Goal: Transaction & Acquisition: Purchase product/service

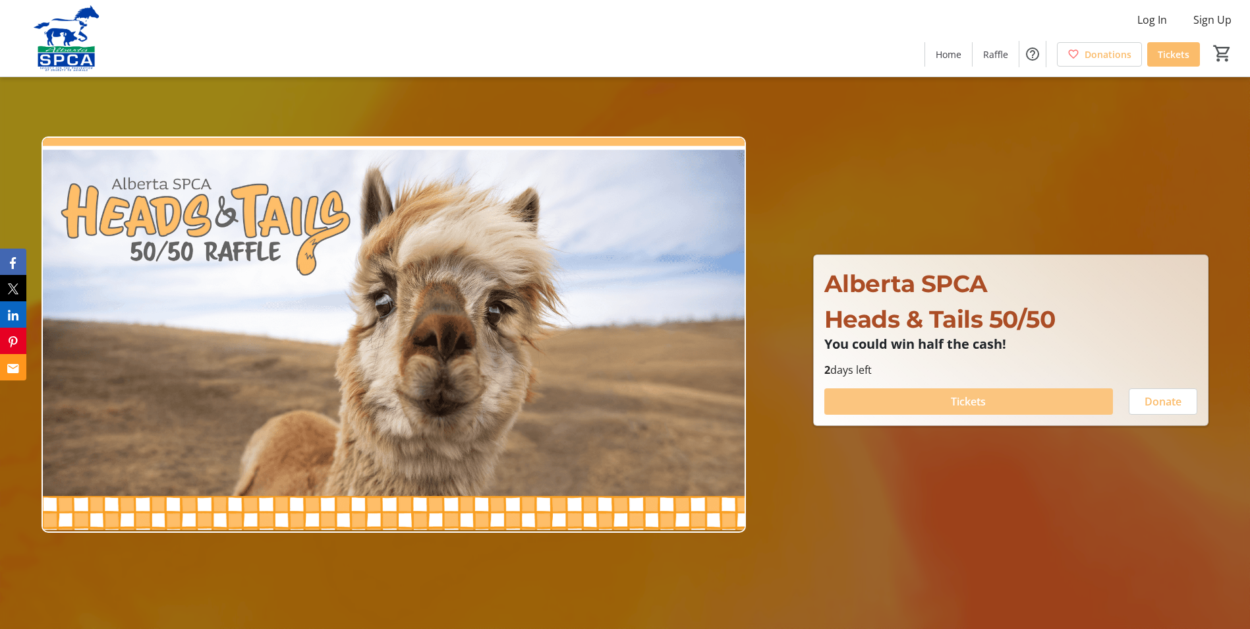
click at [938, 400] on span at bounding box center [968, 401] width 289 height 32
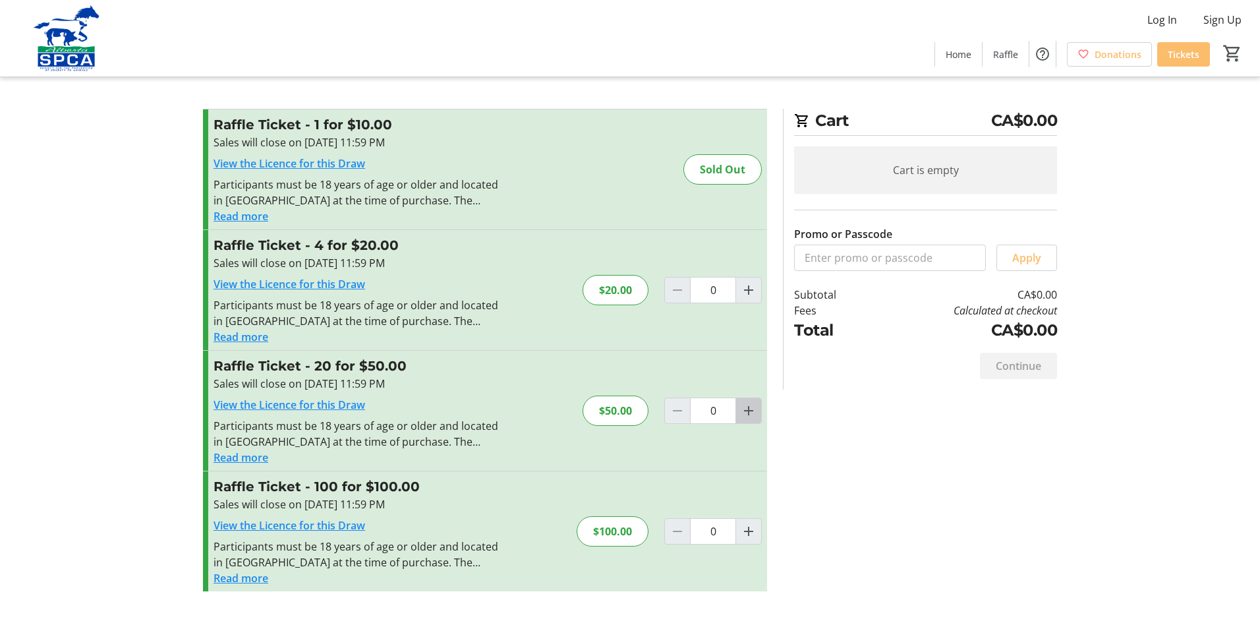
click at [750, 412] on mat-icon "Increment by one" at bounding box center [749, 411] width 16 height 16
type input "1"
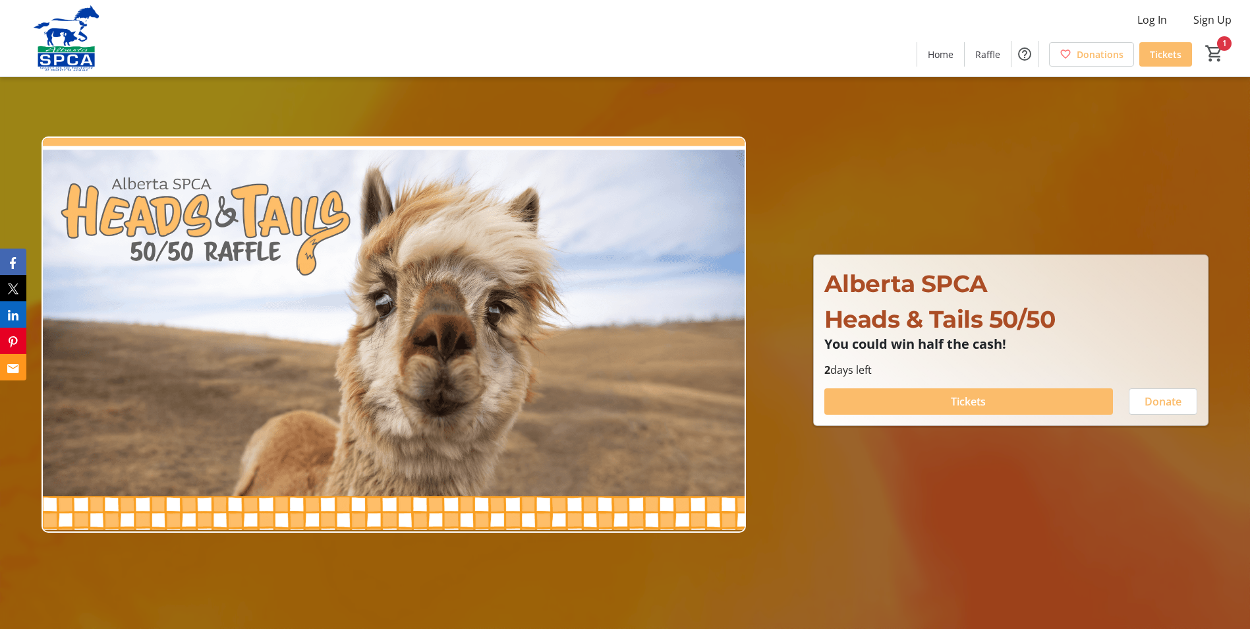
type input "1"
click at [967, 399] on span "Tickets" at bounding box center [968, 401] width 35 height 16
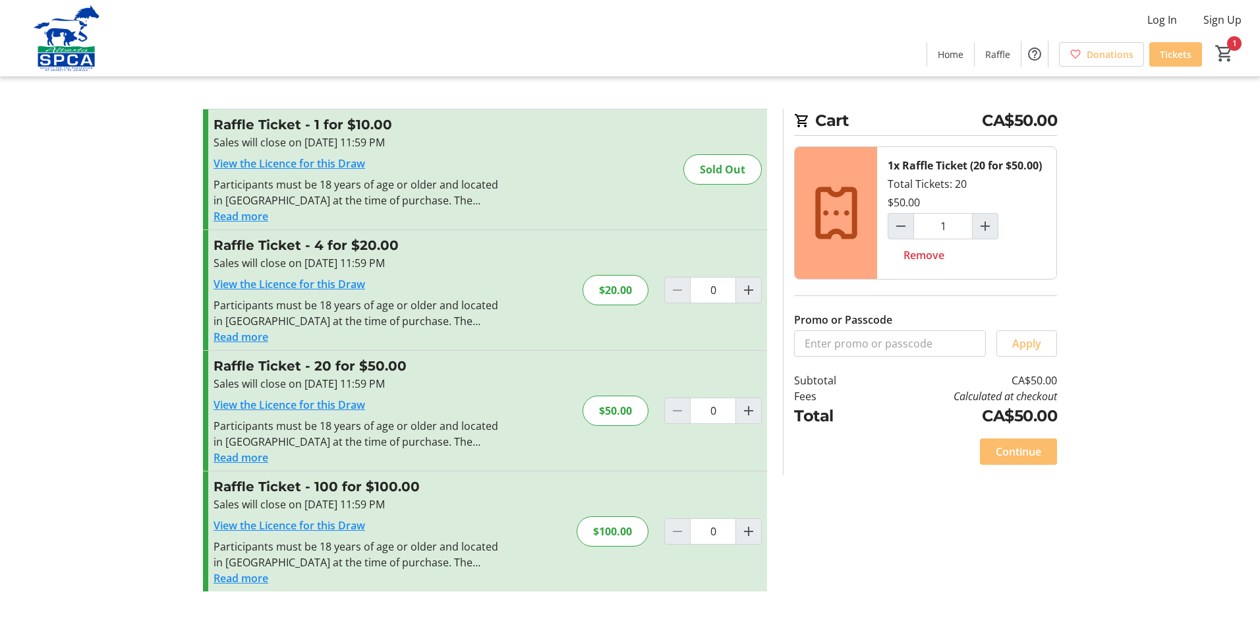
type input "1"
click at [1020, 446] on span "Continue" at bounding box center [1018, 451] width 45 height 16
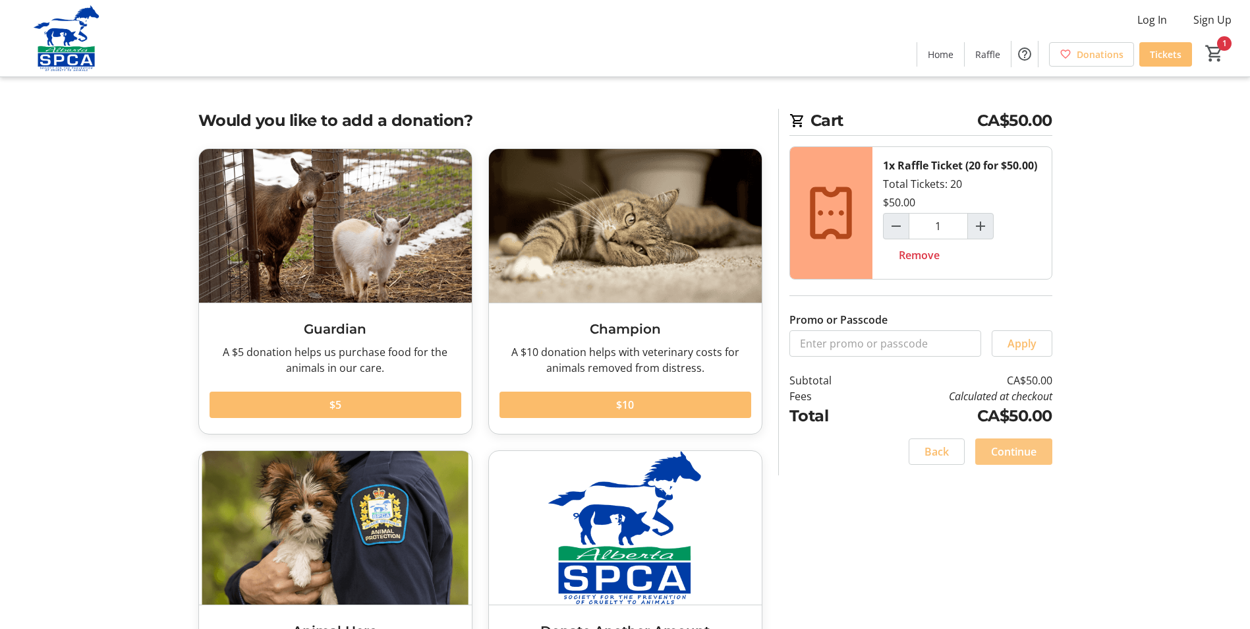
click at [1008, 454] on span "Continue" at bounding box center [1013, 451] width 45 height 16
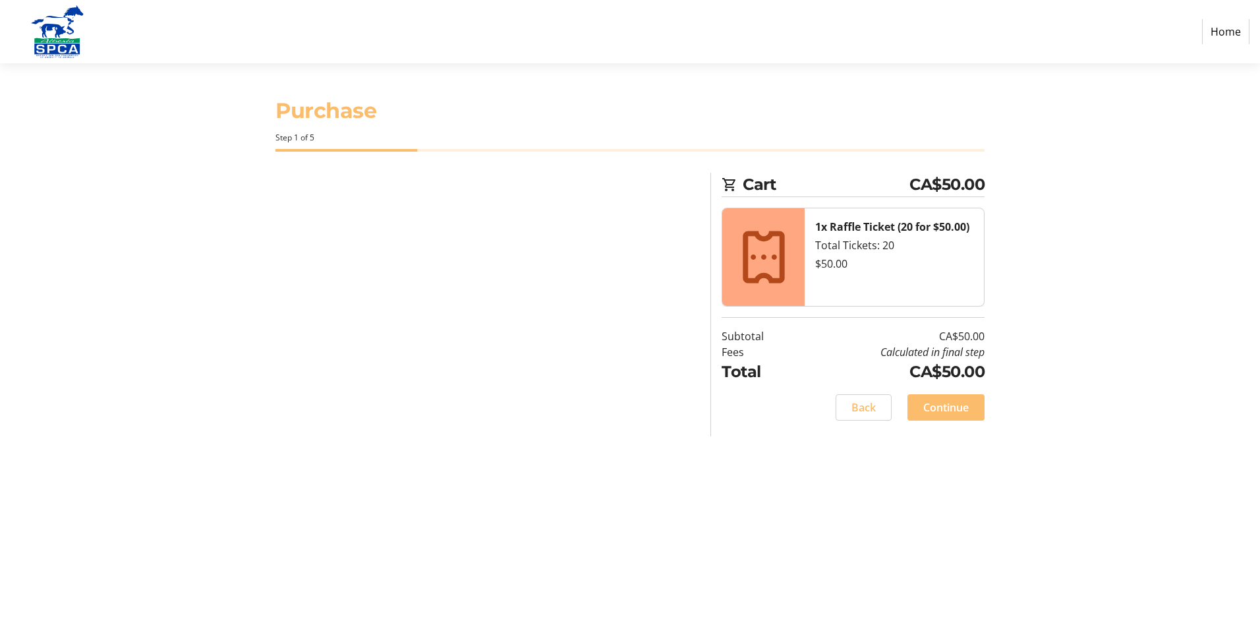
select select "CA"
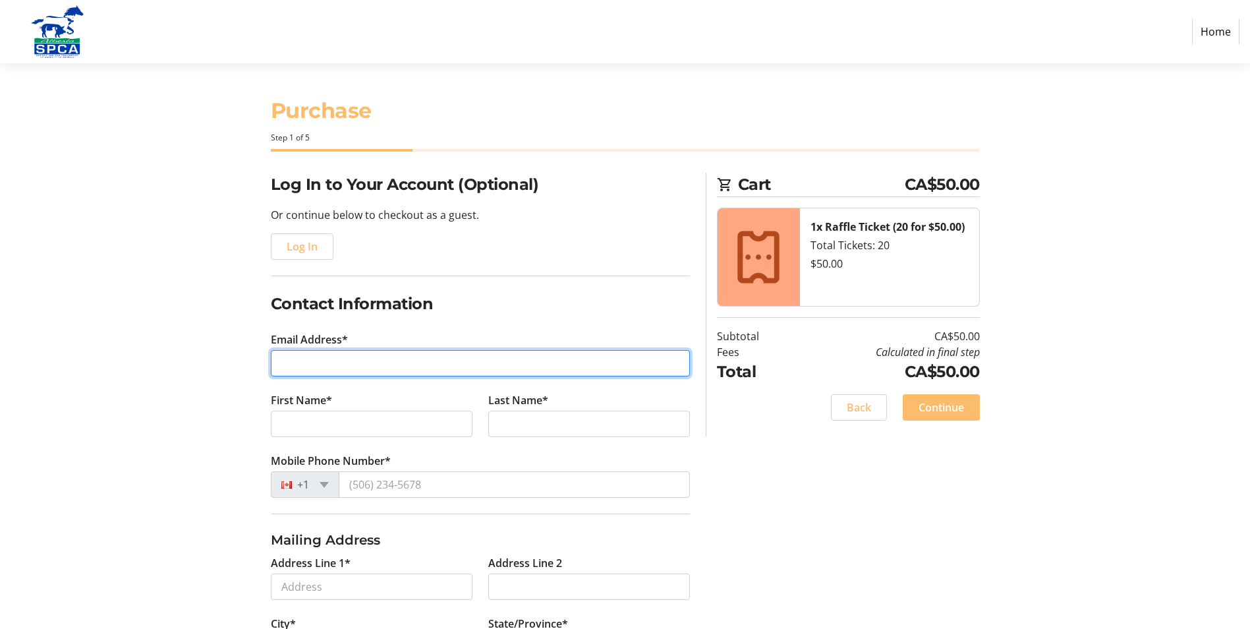
click at [287, 368] on input "Email Address*" at bounding box center [480, 363] width 419 height 26
type input "[EMAIL_ADDRESS][DOMAIN_NAME]"
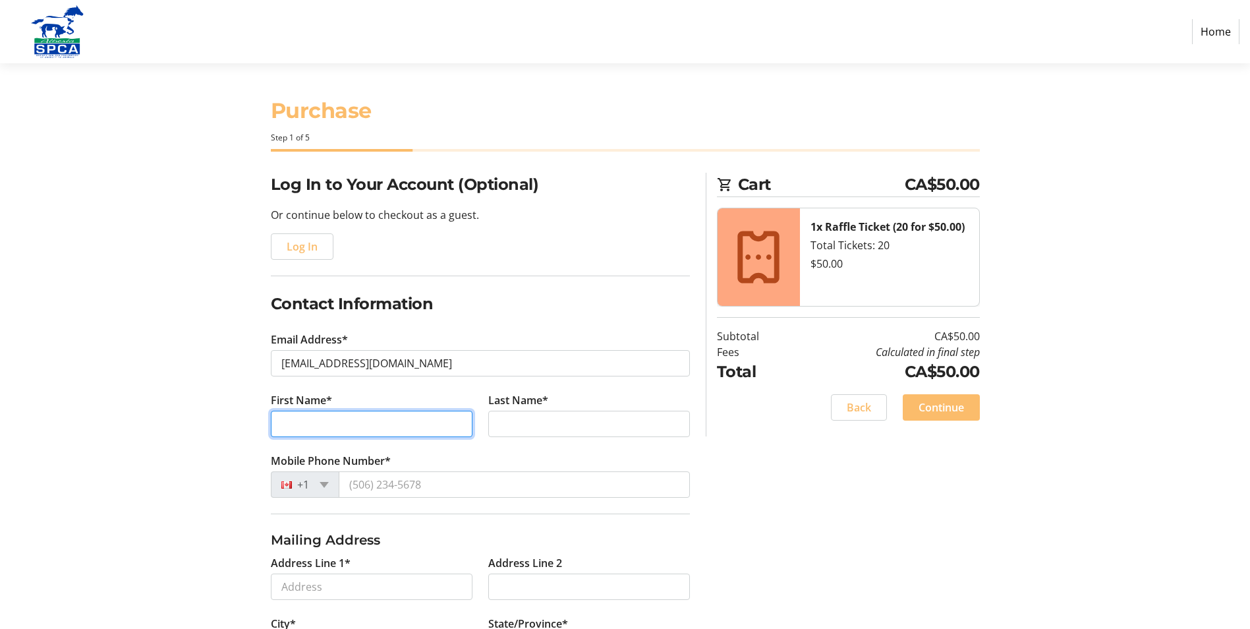
type input "[PERSON_NAME]"
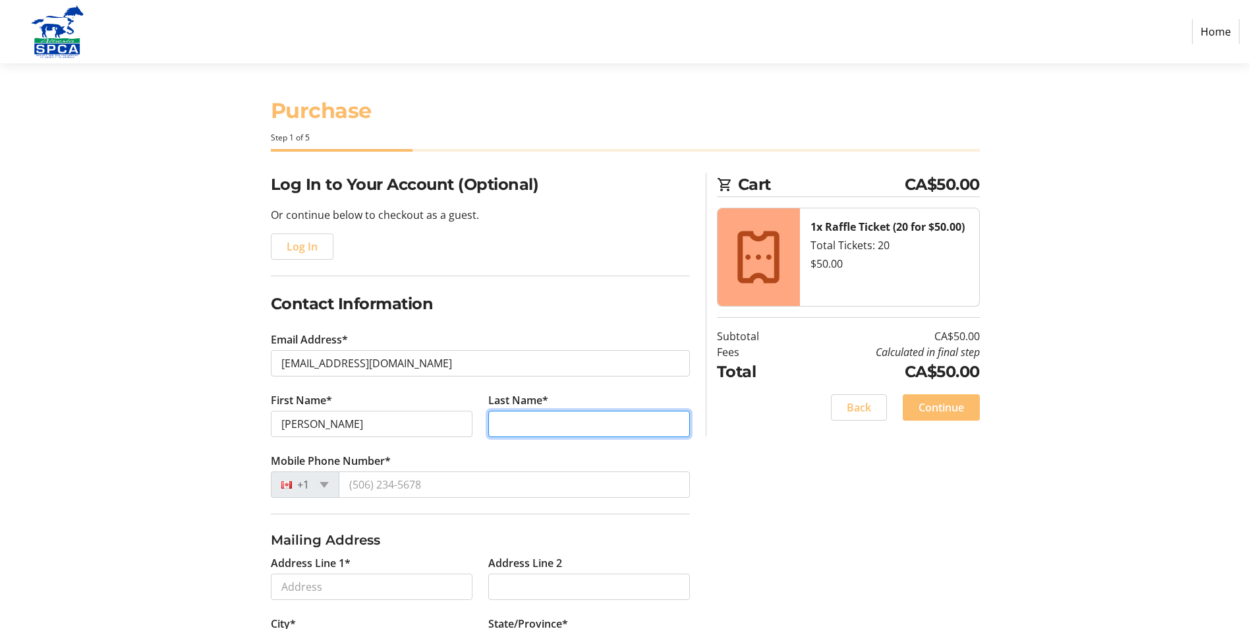
type input "Gelety"
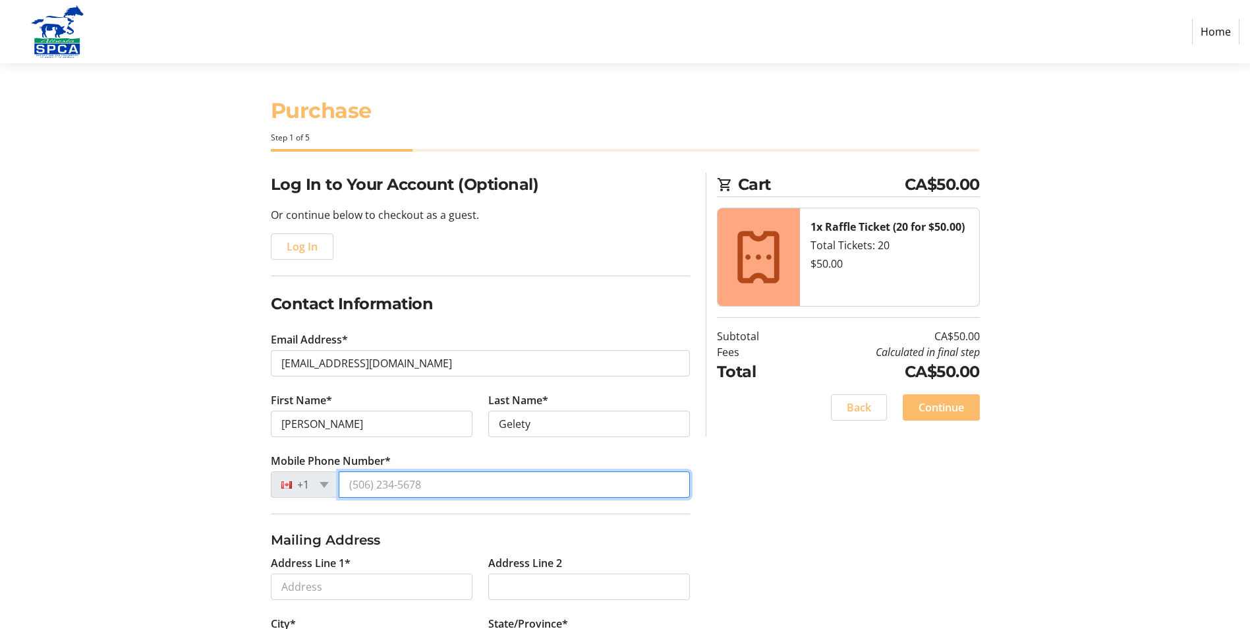
type input "[PHONE_NUMBER]"
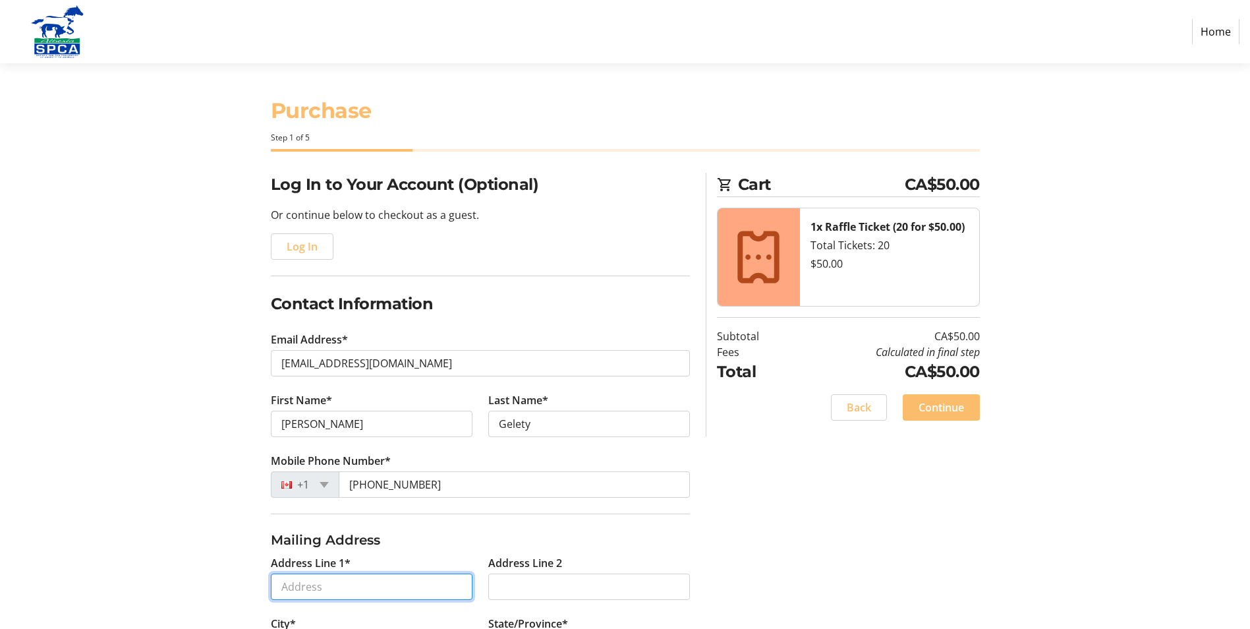
type input "4312 [GEOGRAPHIC_DATA]"
type input "Bonnyville"
select select "AB"
type input "T9N 2E5"
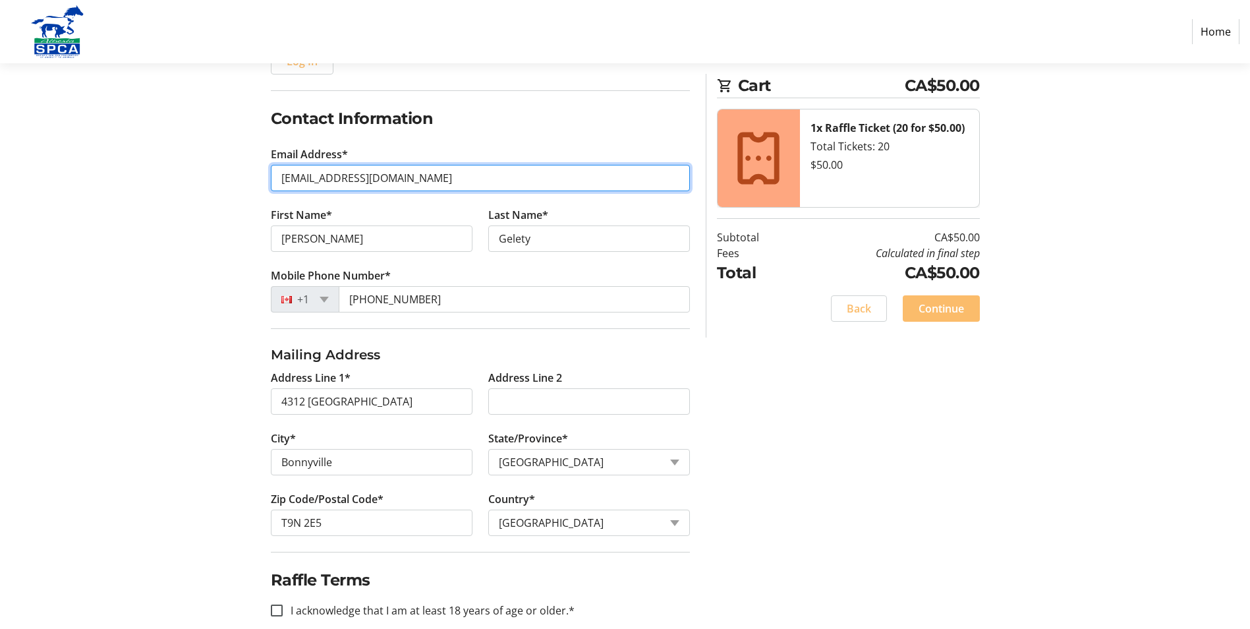
scroll to position [206, 0]
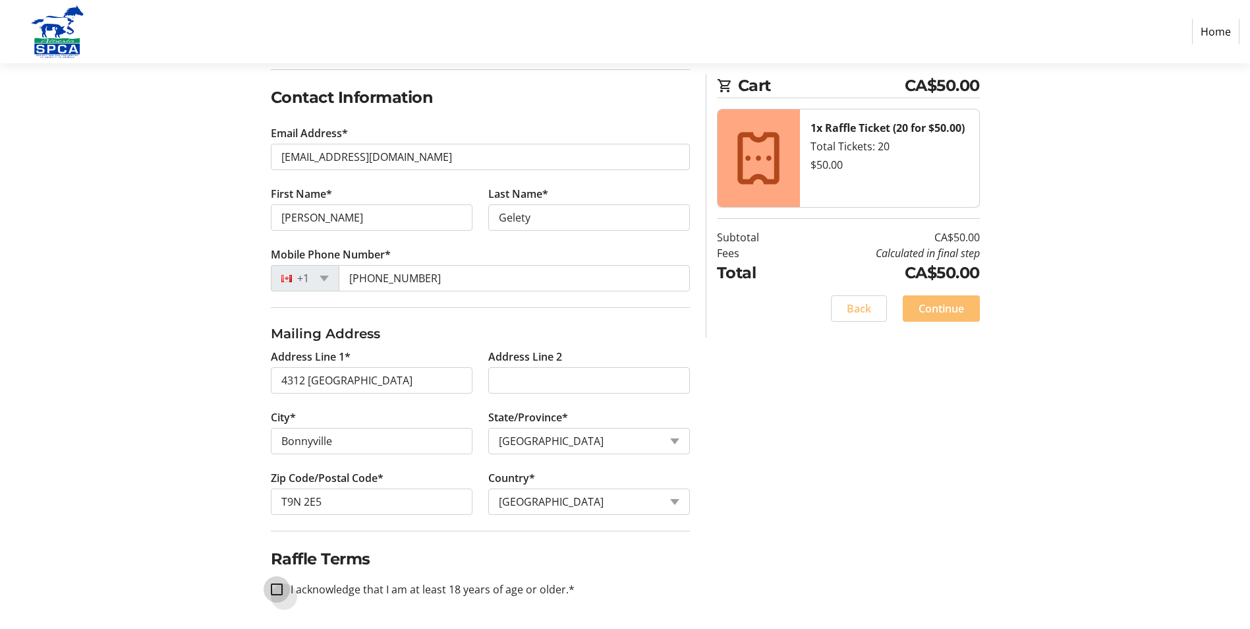
click at [273, 588] on input "I acknowledge that I am at least 18 years of age or older.*" at bounding box center [277, 589] width 12 height 12
checkbox input "true"
click at [943, 306] on span "Continue" at bounding box center [940, 308] width 45 height 16
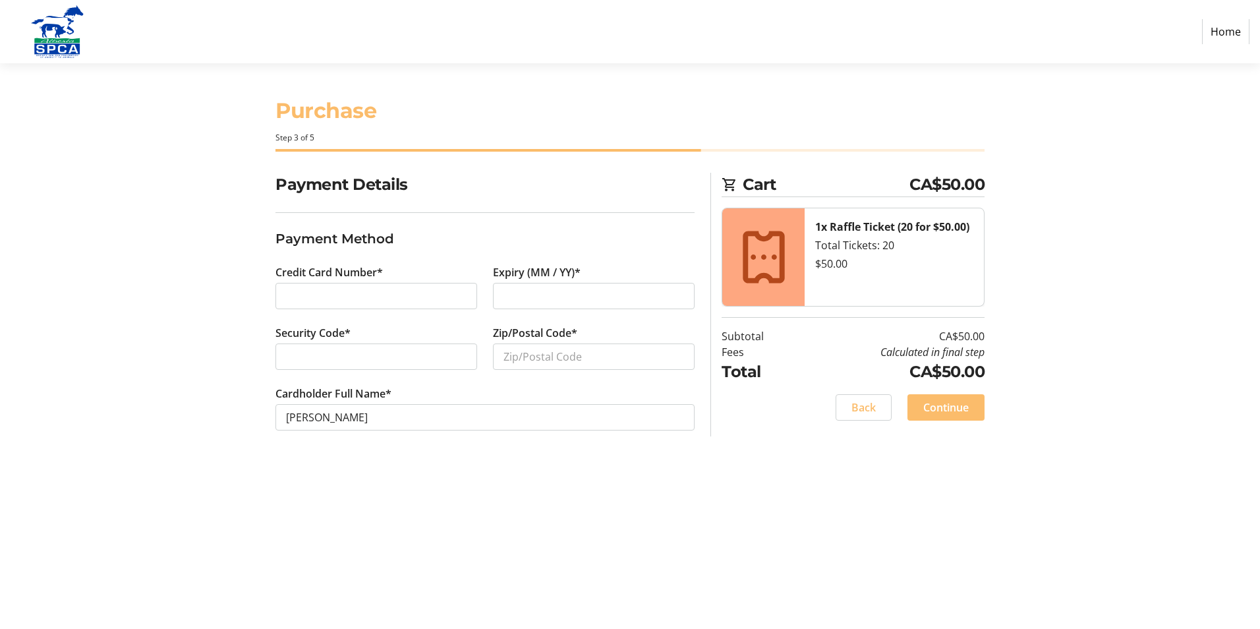
click at [364, 347] on div at bounding box center [376, 356] width 202 height 26
click at [499, 357] on input "Zip/Postal Code*" at bounding box center [594, 356] width 202 height 26
type input "T9N 2E5"
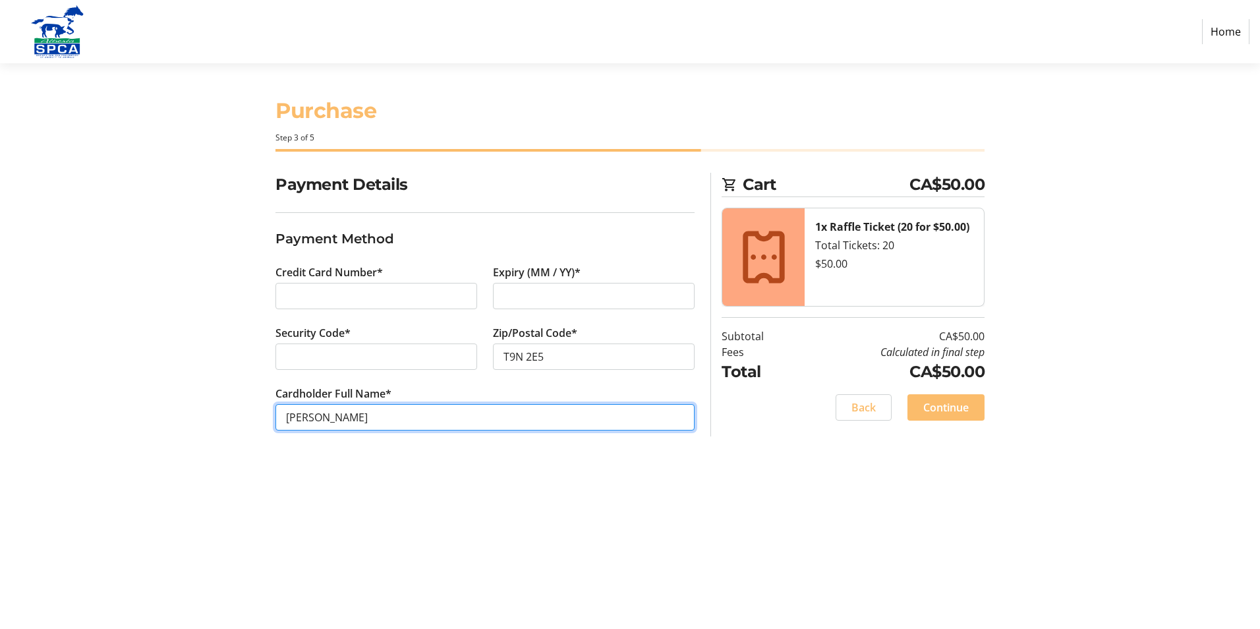
click at [324, 416] on input "[PERSON_NAME]" at bounding box center [484, 417] width 419 height 26
type input "[PERSON_NAME]"
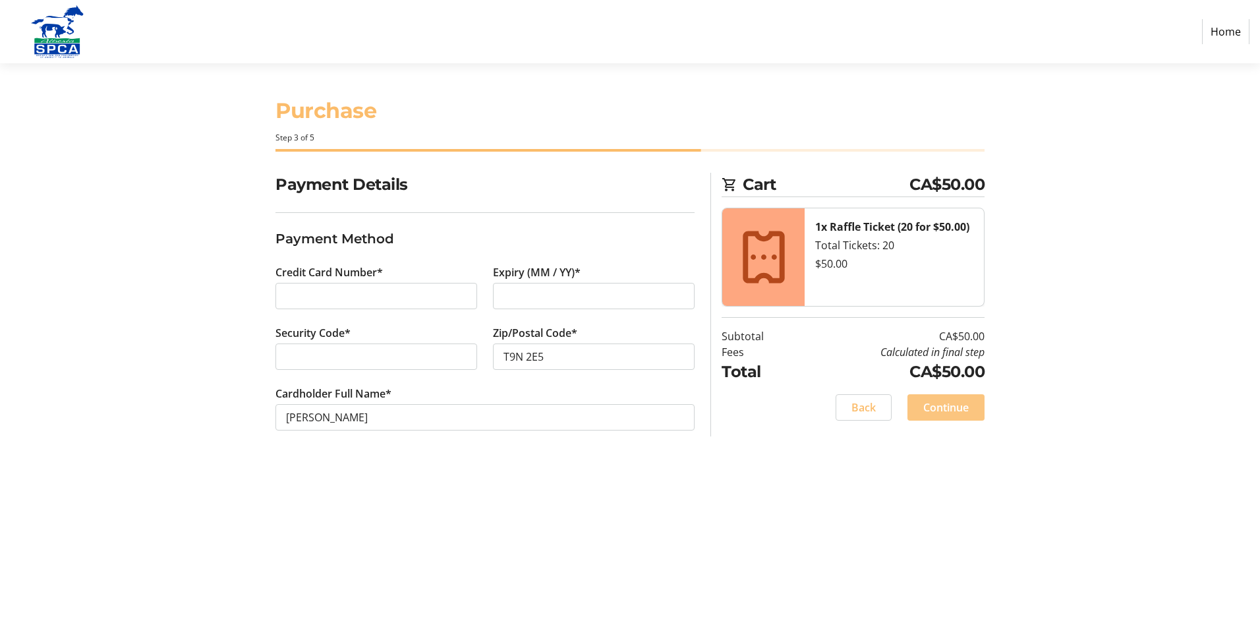
click at [943, 405] on span "Continue" at bounding box center [945, 407] width 45 height 16
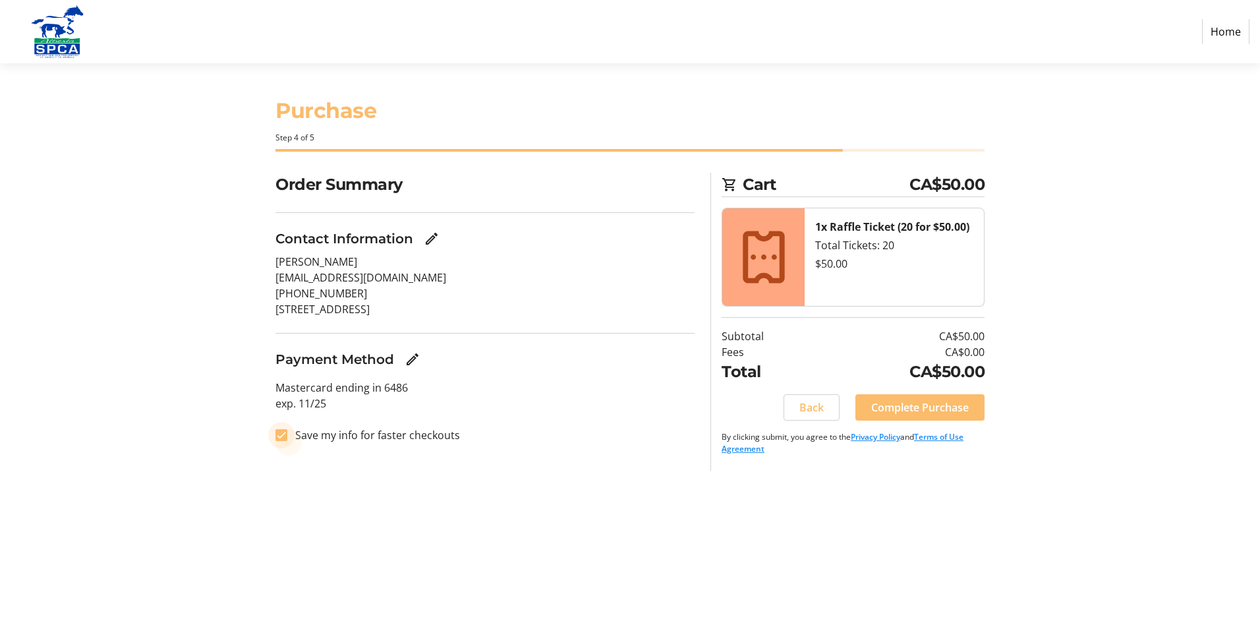
click at [283, 433] on input "Save my info for faster checkouts" at bounding box center [281, 435] width 12 height 12
checkbox input "false"
click at [499, 468] on div "Order Summary Contact Information [PERSON_NAME] [EMAIL_ADDRESS][DOMAIN_NAME] [P…" at bounding box center [485, 322] width 435 height 298
click at [897, 409] on span "Complete Purchase" at bounding box center [920, 407] width 98 height 16
